Goal: Navigation & Orientation: Find specific page/section

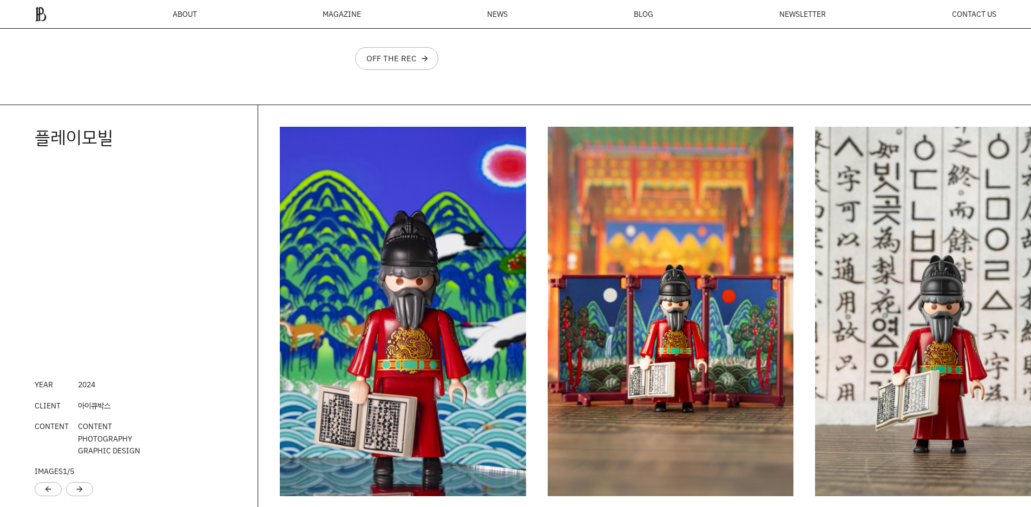
scroll to position [1440, 0]
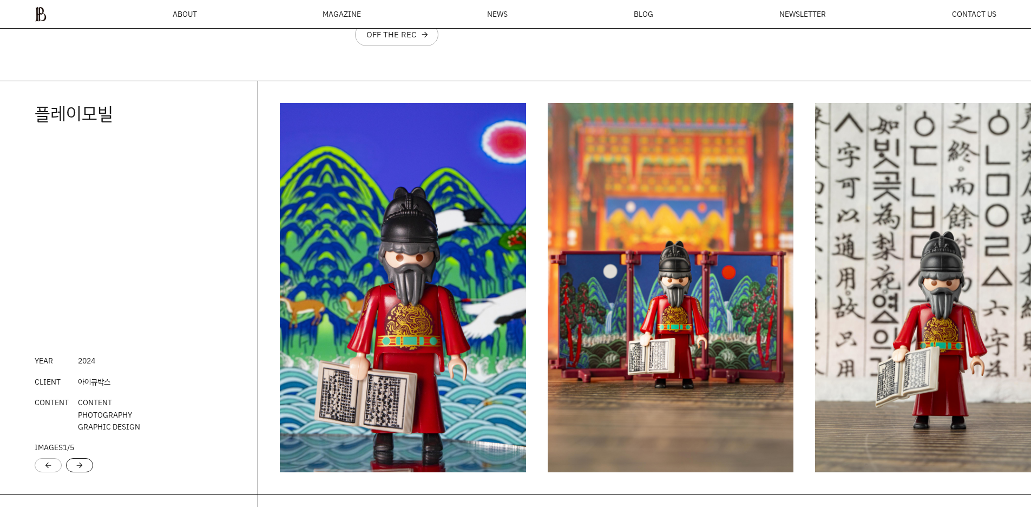
click at [84, 468] on div "arrow_forward" at bounding box center [79, 465] width 27 height 14
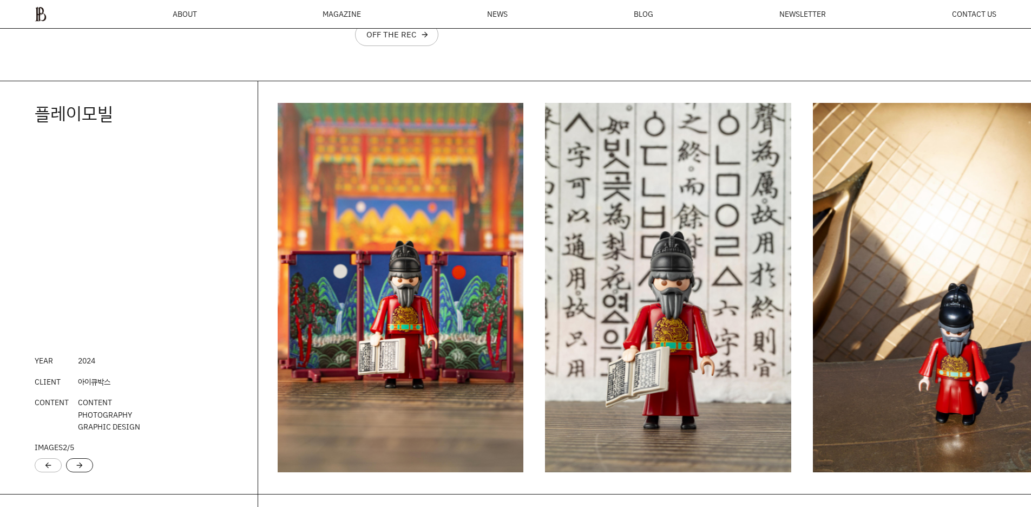
click at [84, 468] on div "arrow_forward" at bounding box center [79, 465] width 27 height 14
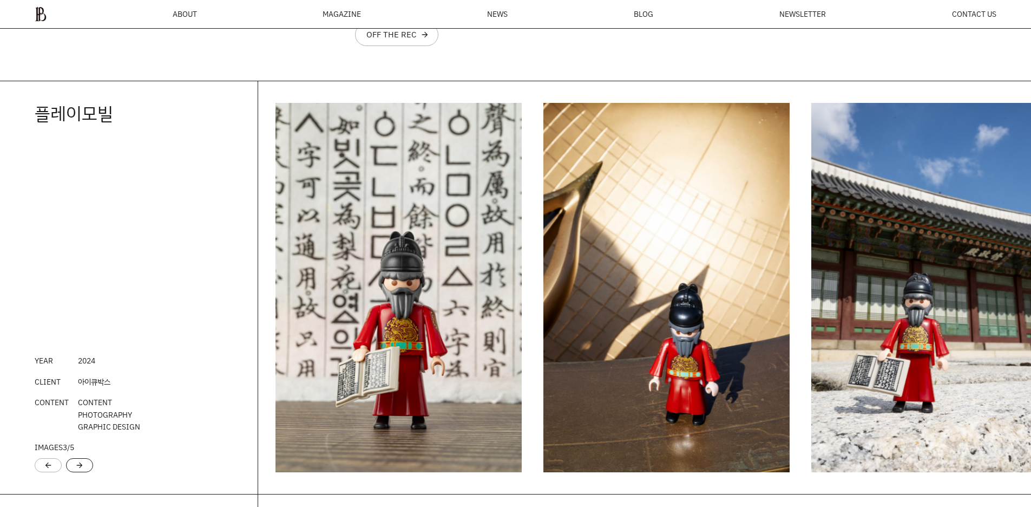
scroll to position [0, 0]
click at [84, 468] on div "arrow_forward" at bounding box center [79, 465] width 27 height 14
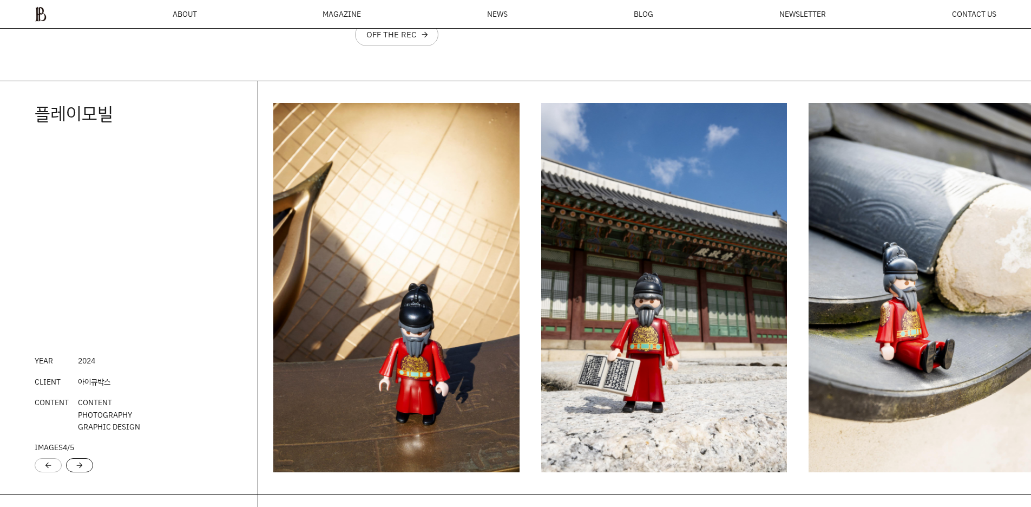
click at [84, 468] on div "arrow_forward" at bounding box center [79, 465] width 27 height 14
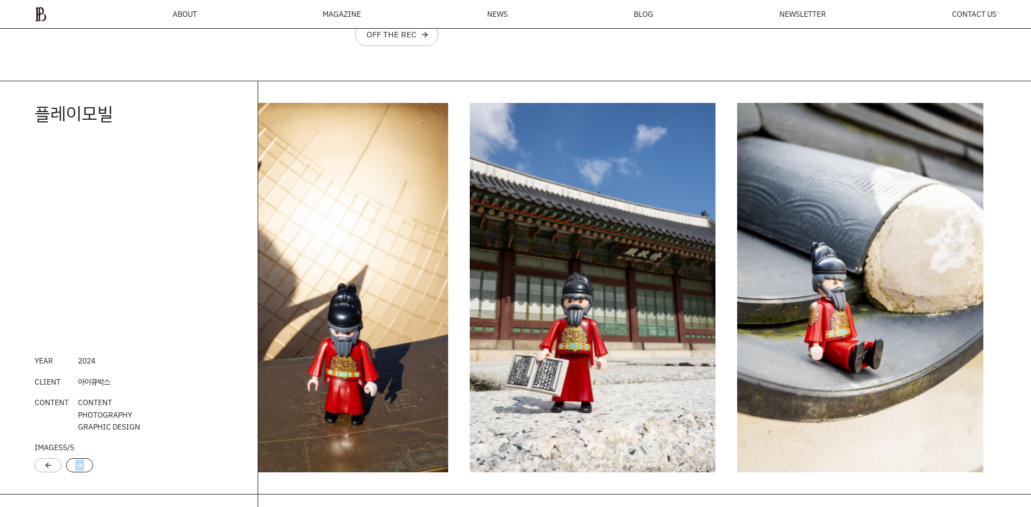
click at [84, 468] on div "arrow_forward" at bounding box center [79, 465] width 27 height 14
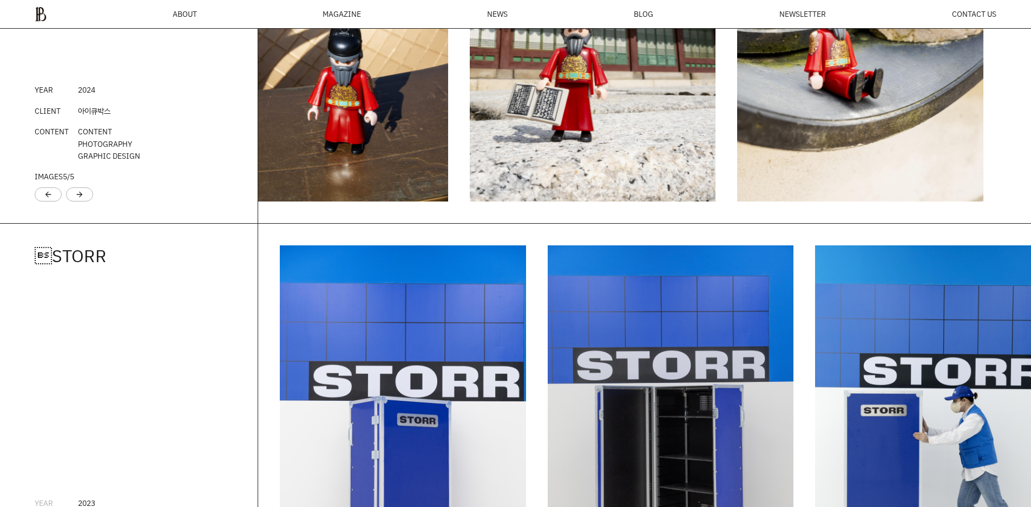
click at [256, 314] on div "STORR YEAR [DATE] CLIENT STORR CONTENT CONTENT PHOTOGRAPHY GRAPHIC DESIGN IMAG…" at bounding box center [129, 429] width 258 height 412
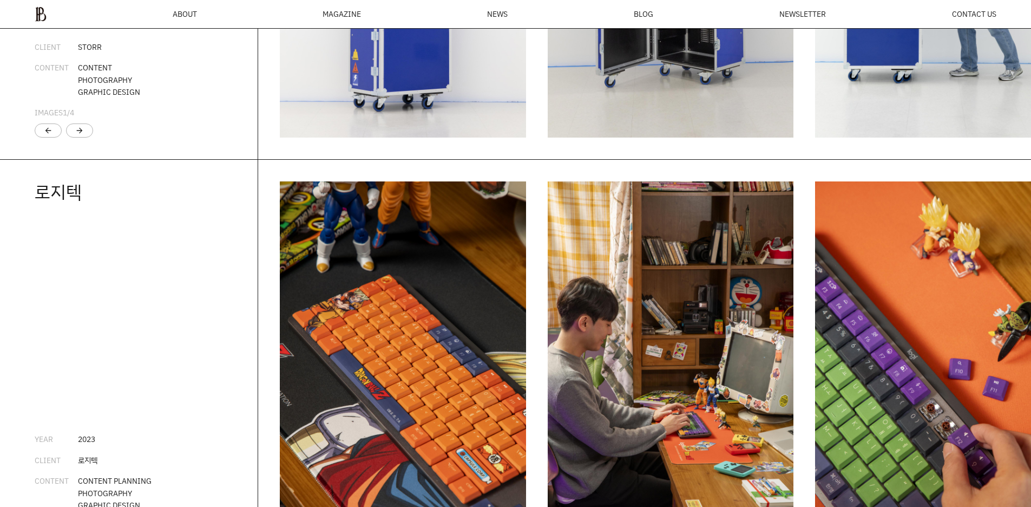
scroll to position [2360, 0]
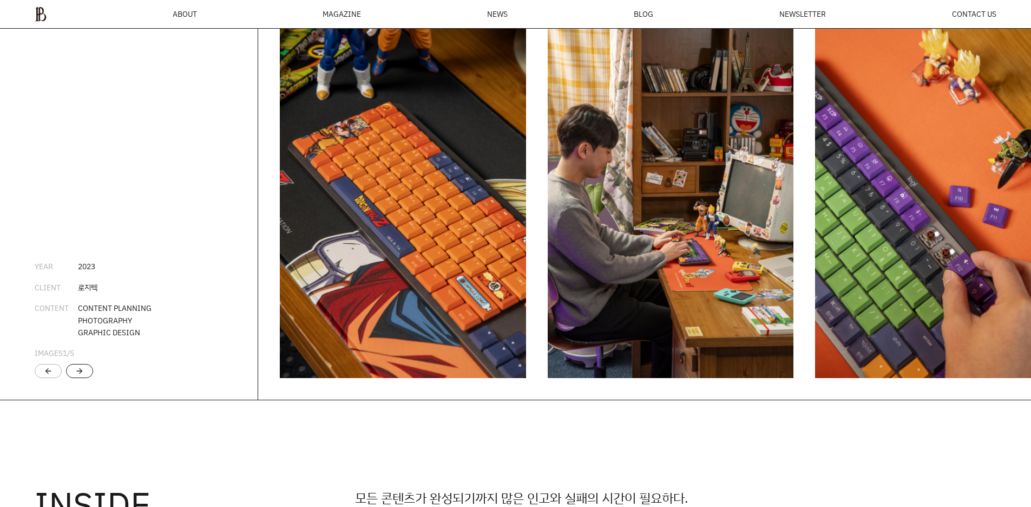
click at [83, 375] on div "arrow_forward" at bounding box center [79, 370] width 9 height 9
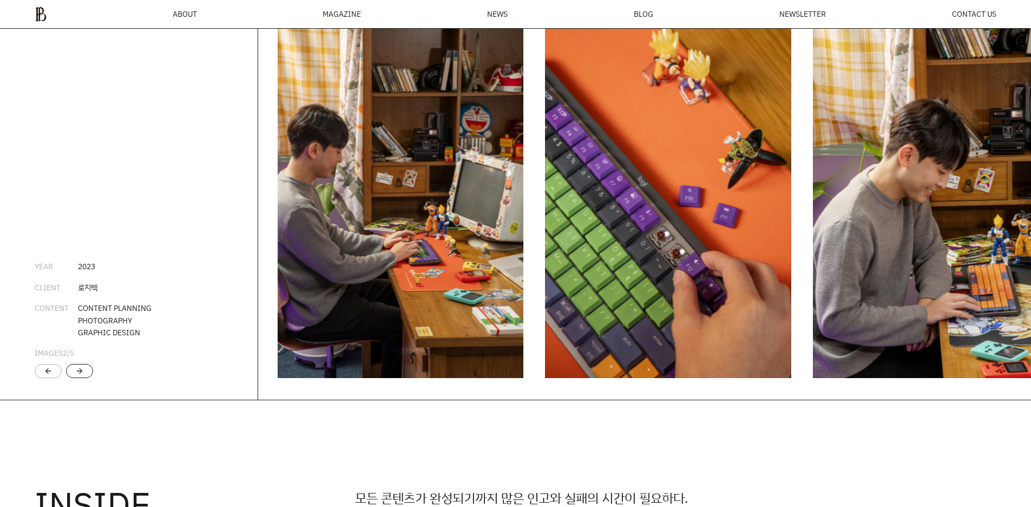
click at [83, 375] on div "arrow_forward" at bounding box center [79, 370] width 9 height 9
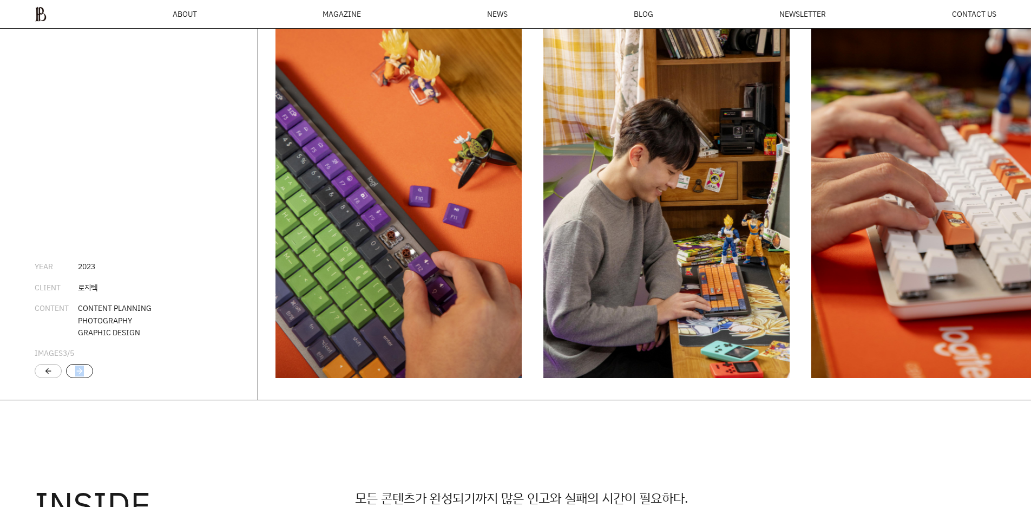
click at [83, 375] on div "arrow_forward" at bounding box center [79, 370] width 9 height 9
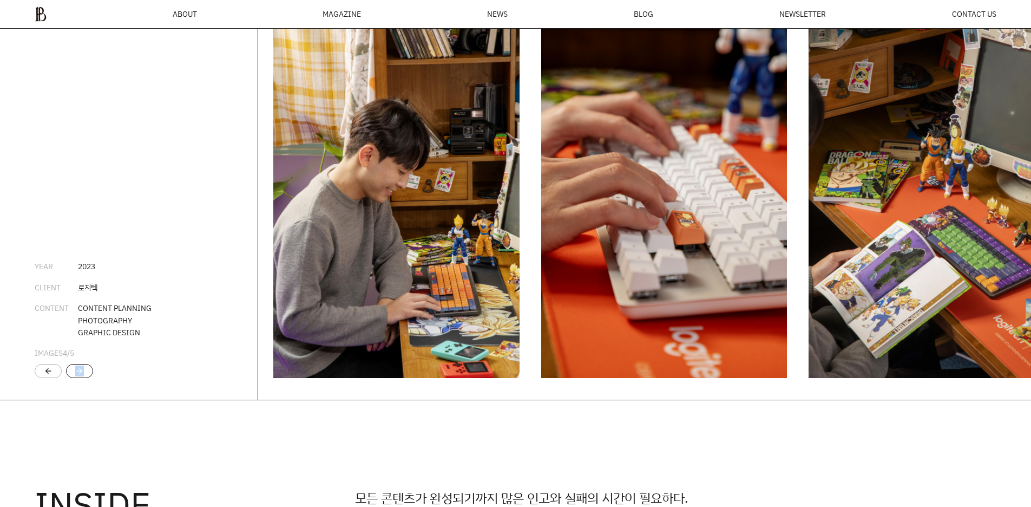
click at [83, 375] on div "arrow_forward" at bounding box center [79, 370] width 9 height 9
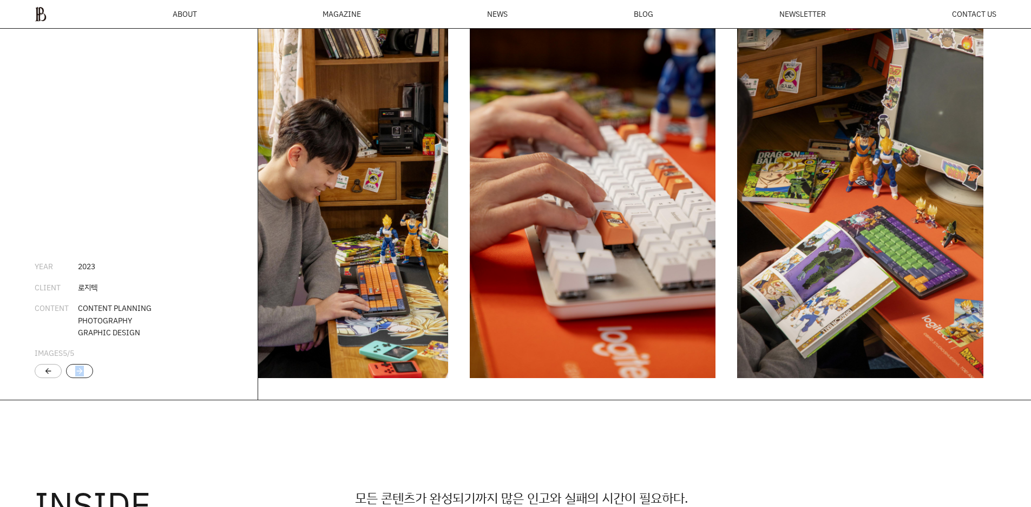
click at [83, 375] on div "arrow_forward" at bounding box center [79, 370] width 9 height 9
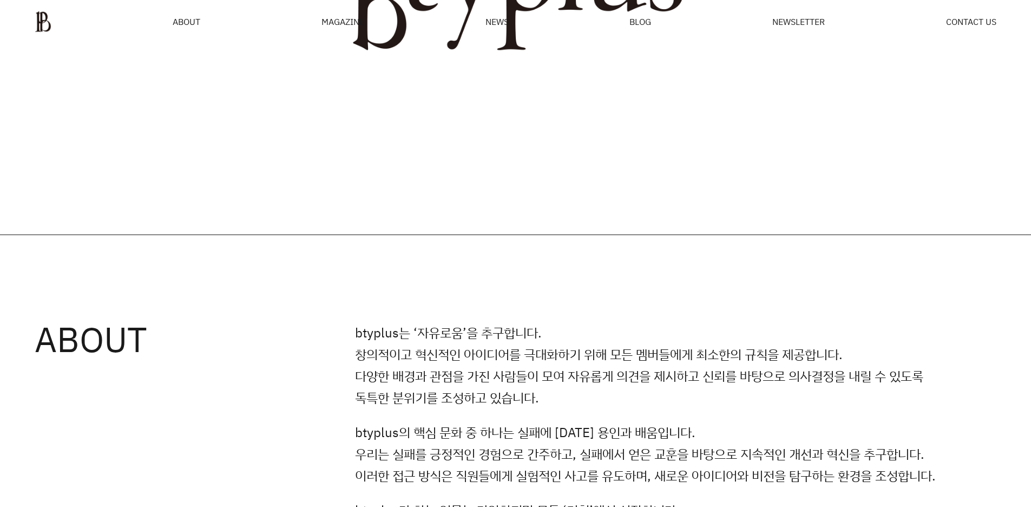
scroll to position [0, 0]
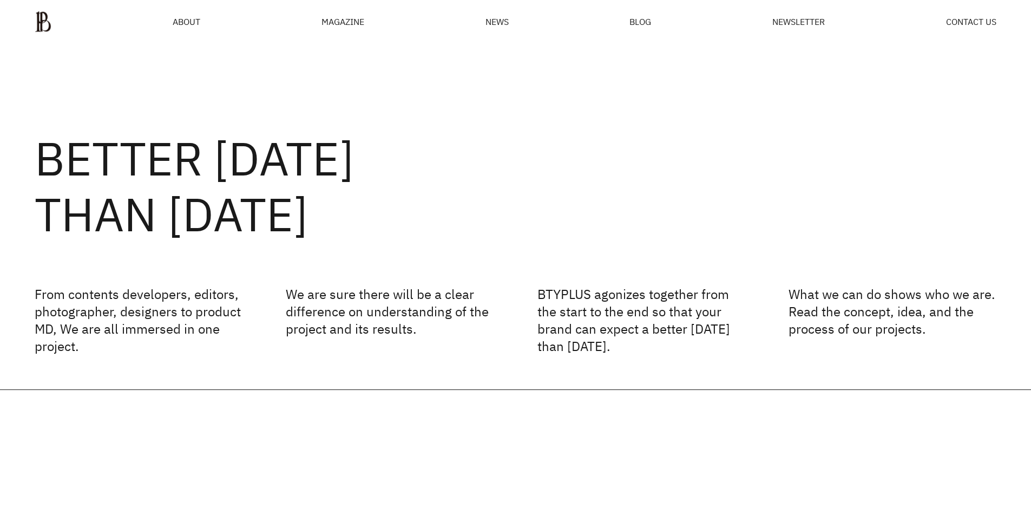
click at [201, 16] on ul "ABOUT MAGAZINE SEE ALL OFF THE REC INSIDE BTYPLUS CURATION NEWS BLOG NEWSLETTER…" at bounding box center [516, 22] width 962 height 22
drag, startPoint x: 633, startPoint y: 33, endPoint x: 643, endPoint y: 21, distance: 16.1
click at [634, 30] on div "ABOUT MAGAZINE SEE ALL OFF THE REC INSIDE BTYPLUS CURATION NEWS BLOG NEWSLETTER…" at bounding box center [515, 22] width 1031 height 44
click at [643, 21] on span "BLOG" at bounding box center [640, 21] width 22 height 9
